Goal: Task Accomplishment & Management: Manage account settings

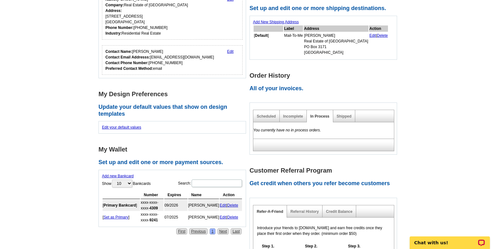
scroll to position [160, 0]
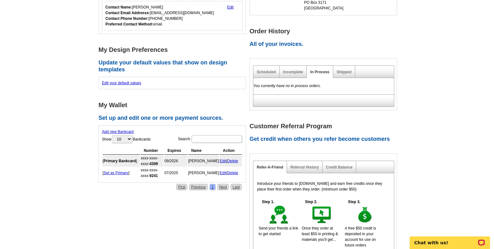
click at [235, 172] on link "Delete" at bounding box center [232, 173] width 11 height 4
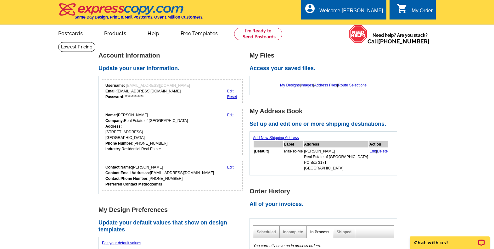
scroll to position [189, 0]
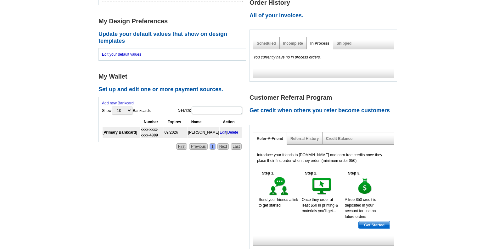
click at [85, 192] on main "**********" at bounding box center [247, 64] width 494 height 423
click at [348, 41] on link "Shipped" at bounding box center [344, 43] width 15 height 4
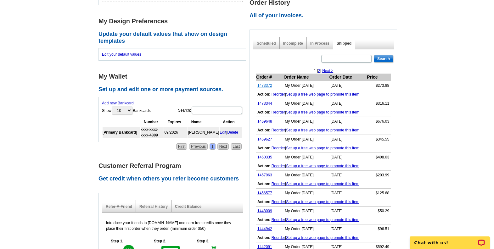
click at [267, 86] on link "1473372" at bounding box center [264, 85] width 15 height 4
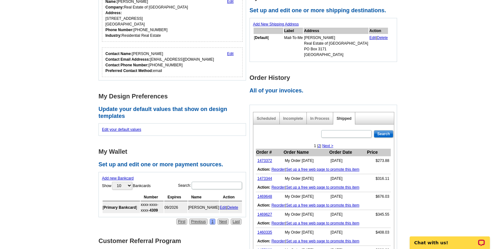
scroll to position [142, 0]
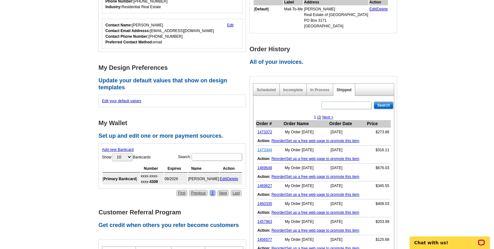
click at [267, 149] on link "1473344" at bounding box center [264, 150] width 15 height 4
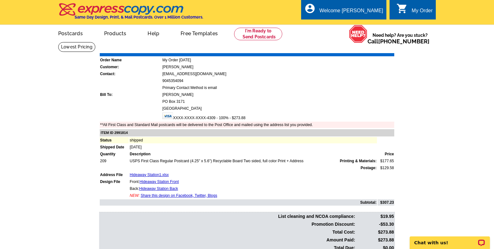
scroll to position [52, 0]
